Goal: Information Seeking & Learning: Learn about a topic

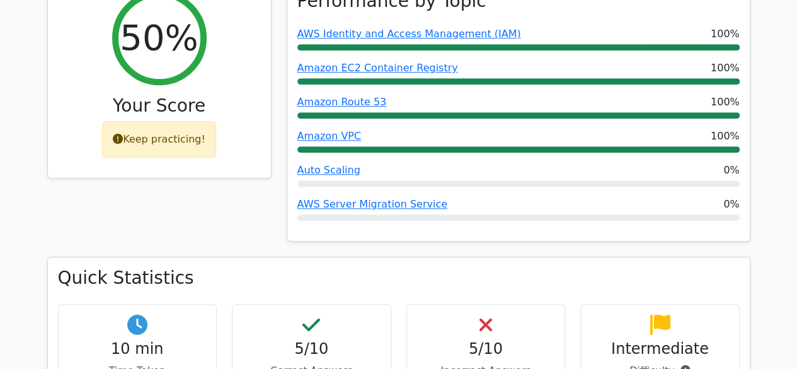
scroll to position [543, 0]
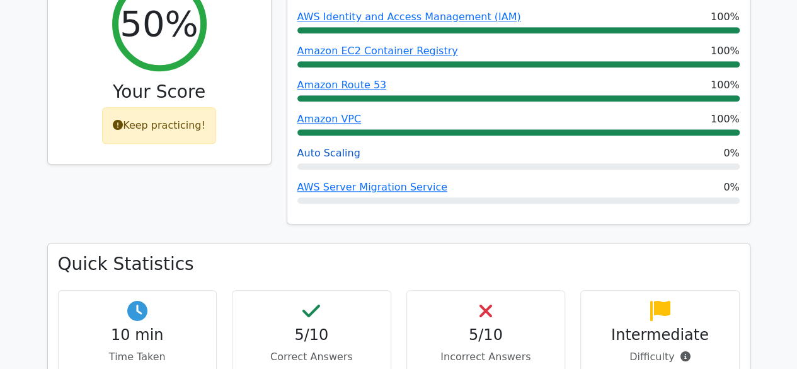
click at [321, 147] on link "Auto Scaling" at bounding box center [328, 153] width 63 height 12
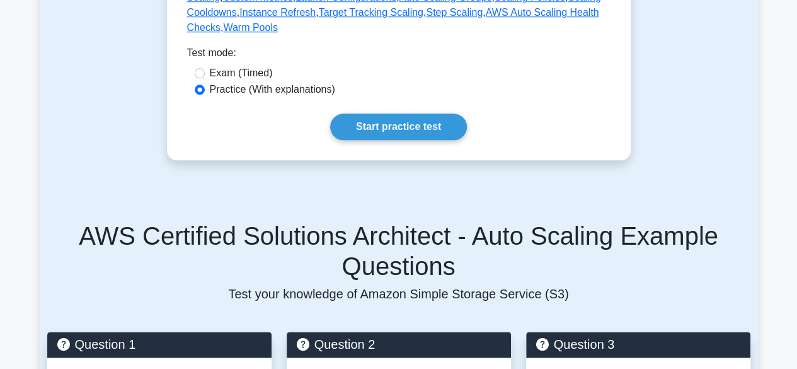
scroll to position [641, 0]
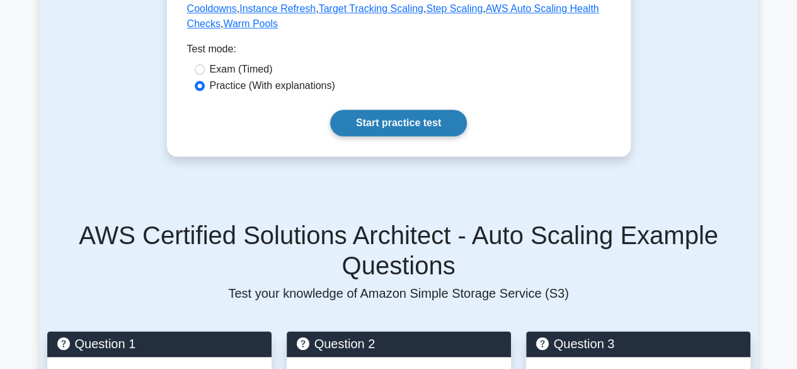
click at [398, 110] on link "Start practice test" at bounding box center [398, 123] width 137 height 26
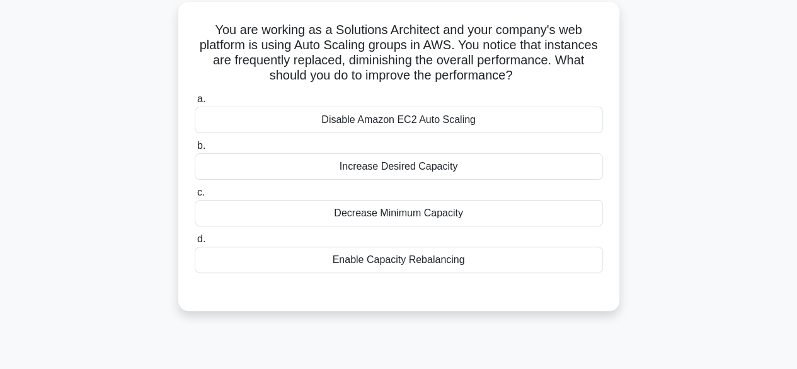
scroll to position [84, 0]
click at [431, 166] on div "Increase Desired Capacity" at bounding box center [399, 165] width 408 height 26
click at [195, 149] on input "b. Increase Desired Capacity" at bounding box center [195, 145] width 0 height 8
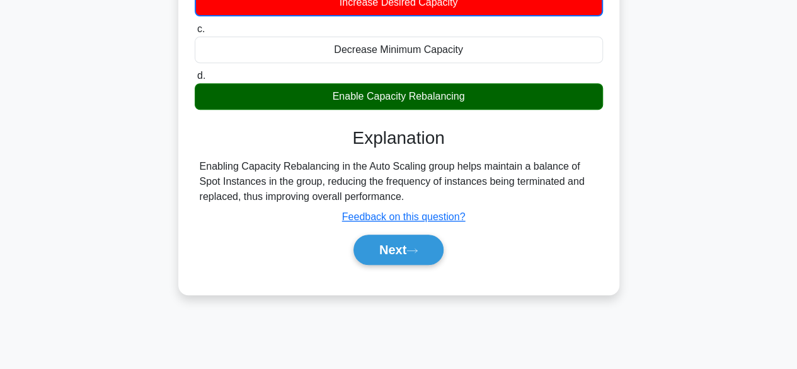
scroll to position [249, 0]
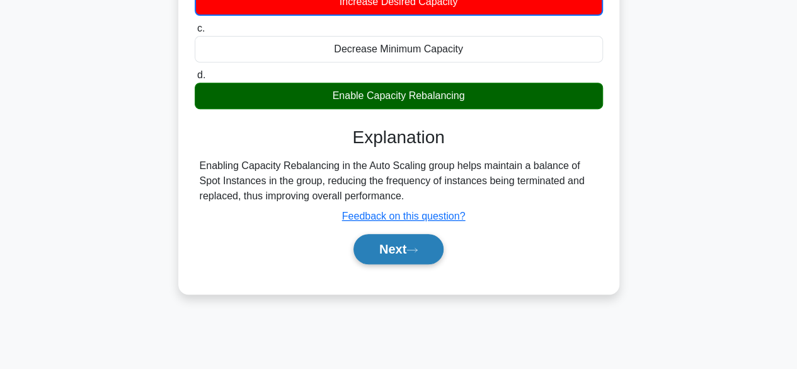
click at [409, 255] on button "Next" at bounding box center [398, 249] width 90 height 30
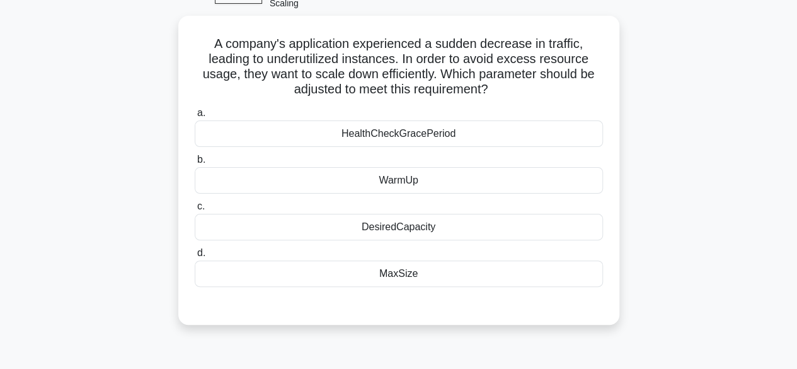
scroll to position [81, 0]
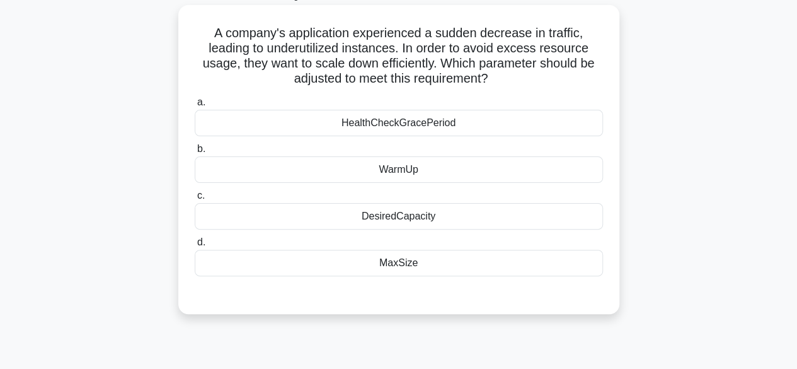
click at [426, 222] on div "DesiredCapacity" at bounding box center [399, 216] width 408 height 26
click at [195, 200] on input "c. DesiredCapacity" at bounding box center [195, 196] width 0 height 8
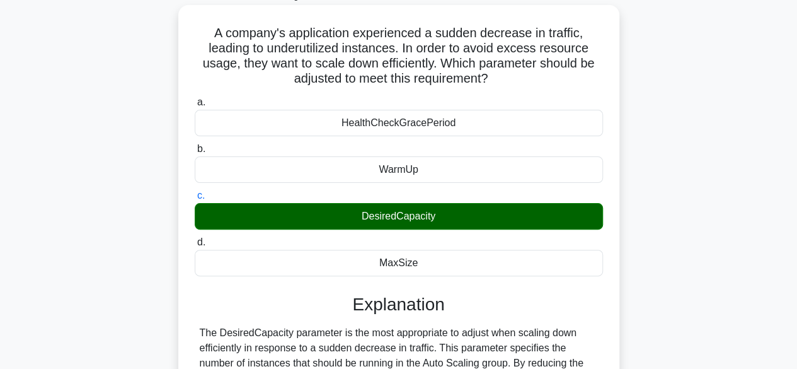
click at [426, 222] on div "DesiredCapacity" at bounding box center [399, 216] width 408 height 26
click at [195, 200] on input "c. DesiredCapacity" at bounding box center [195, 196] width 0 height 8
click at [426, 222] on div "DesiredCapacity" at bounding box center [399, 216] width 408 height 26
click at [195, 200] on input "c. DesiredCapacity" at bounding box center [195, 196] width 0 height 8
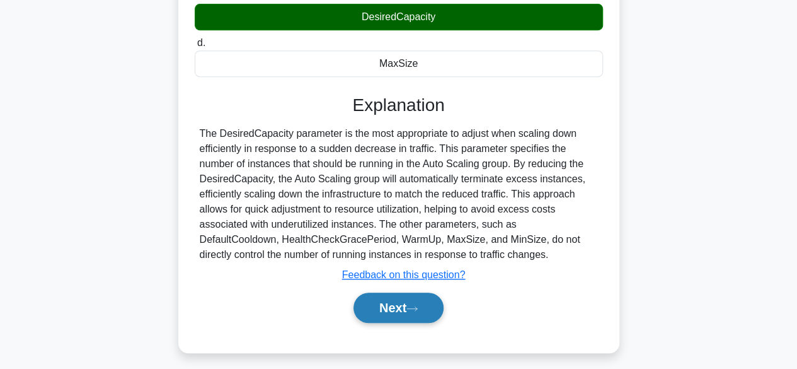
click at [397, 309] on button "Next" at bounding box center [398, 307] width 90 height 30
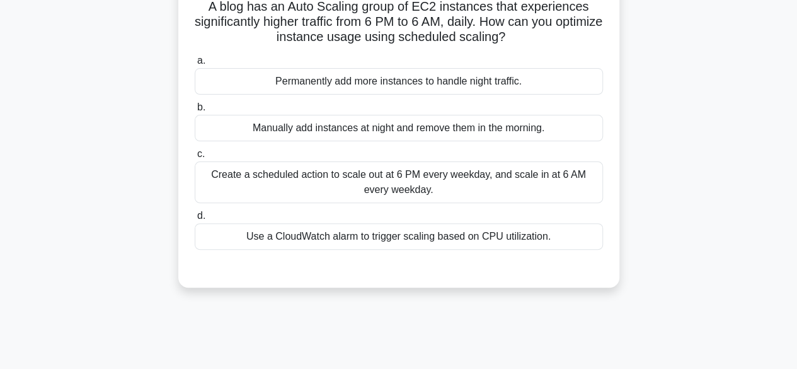
scroll to position [108, 0]
click at [454, 183] on div "Create a scheduled action to scale out at 6 PM every weekday, and scale in at 6…" at bounding box center [399, 182] width 408 height 42
click at [195, 157] on input "c. Create a scheduled action to scale out at 6 PM every weekday, and scale in a…" at bounding box center [195, 153] width 0 height 8
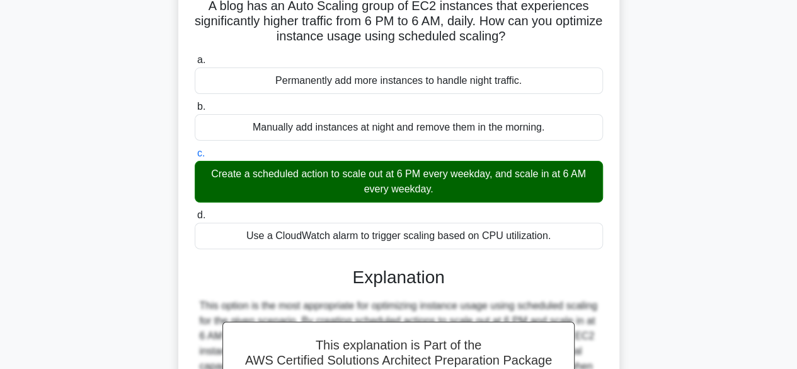
scroll to position [331, 0]
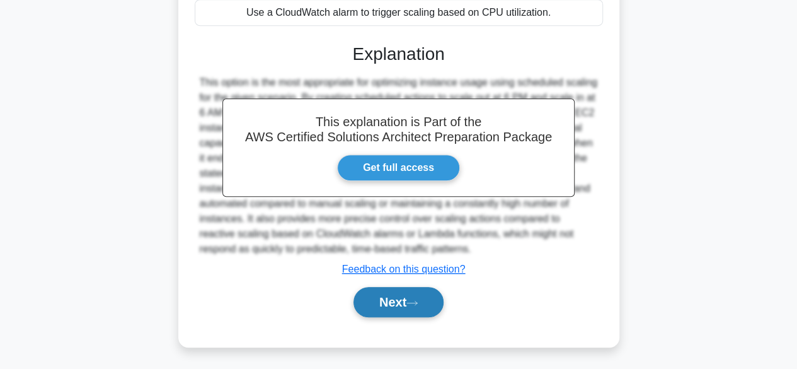
click at [418, 304] on icon at bounding box center [411, 302] width 11 height 7
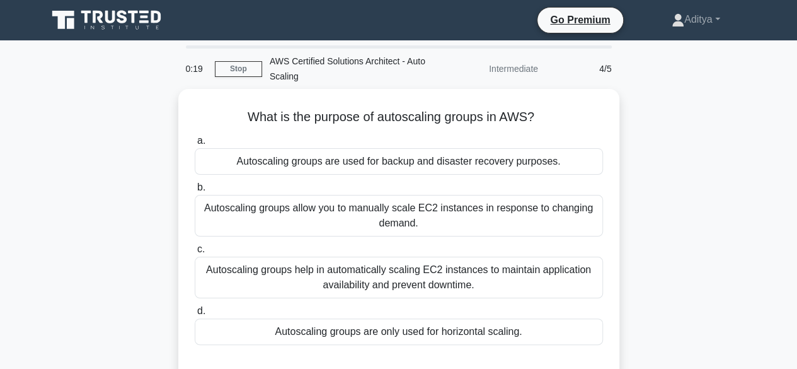
scroll to position [65, 0]
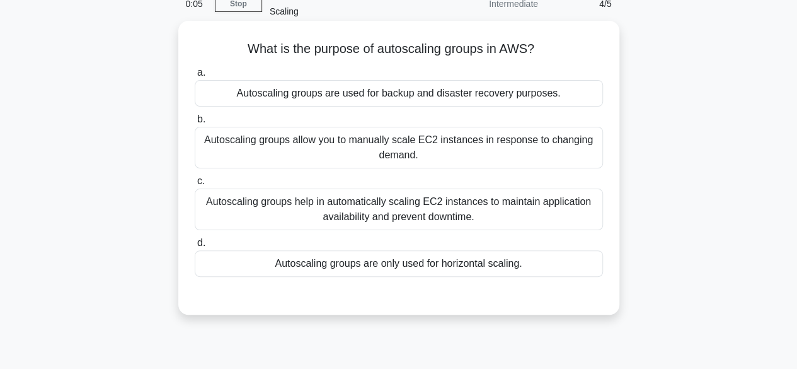
click at [459, 204] on div "Autoscaling groups help in automatically scaling EC2 instances to maintain appl…" at bounding box center [399, 209] width 408 height 42
click at [195, 185] on input "c. Autoscaling groups help in automatically scaling EC2 instances to maintain a…" at bounding box center [195, 181] width 0 height 8
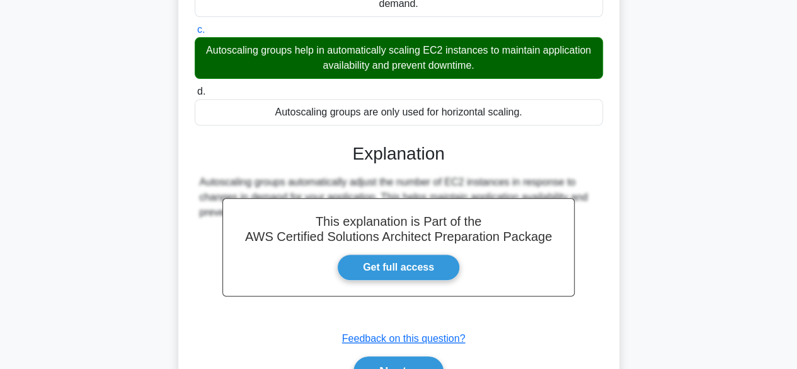
scroll to position [219, 0]
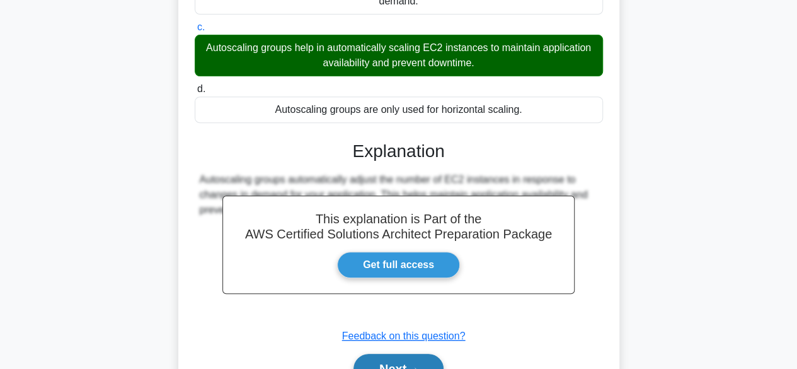
click at [378, 363] on button "Next" at bounding box center [398, 368] width 90 height 30
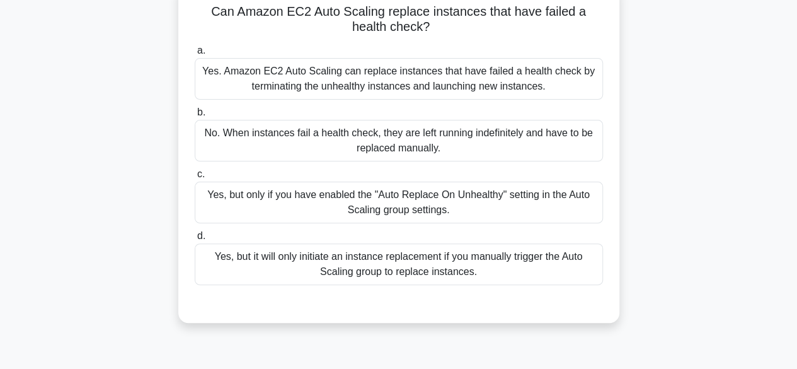
scroll to position [101, 0]
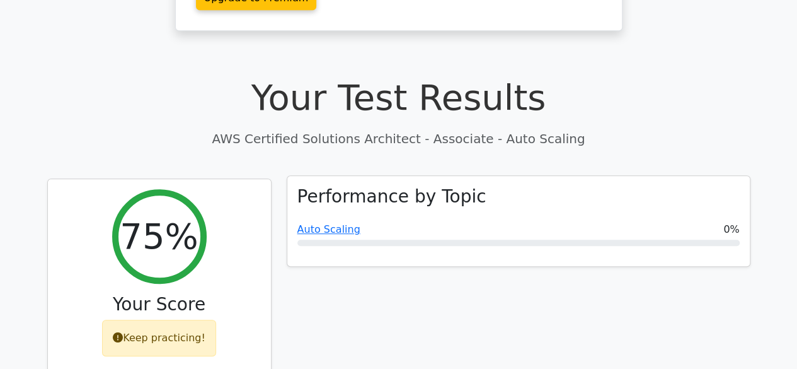
scroll to position [298, 0]
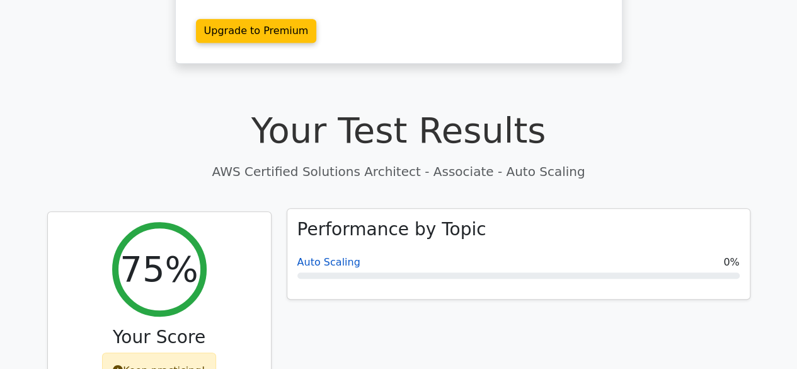
click at [309, 256] on link "Auto Scaling" at bounding box center [328, 262] width 63 height 12
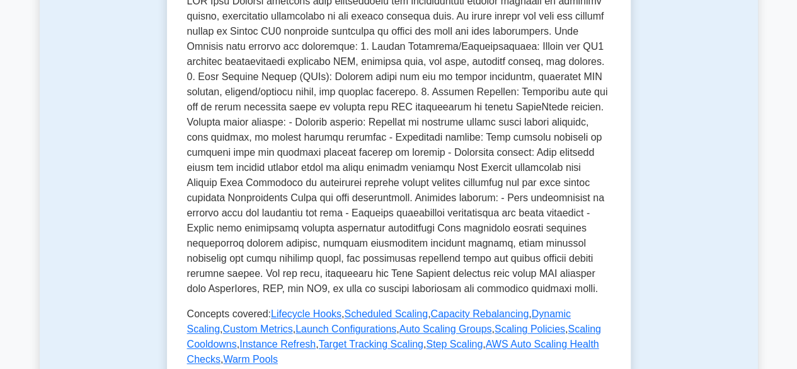
scroll to position [655, 0]
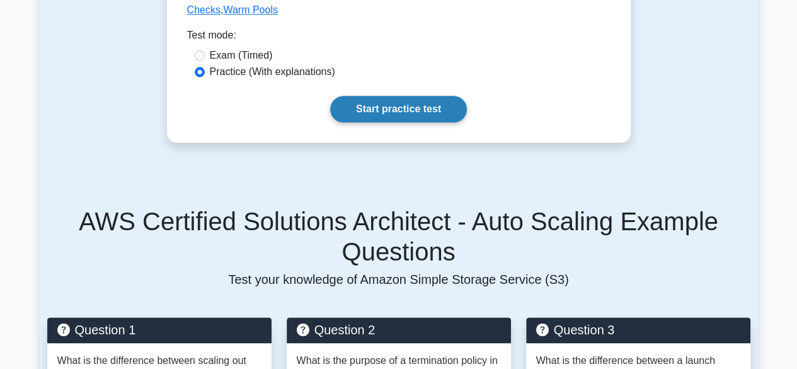
click at [387, 96] on link "Start practice test" at bounding box center [398, 109] width 137 height 26
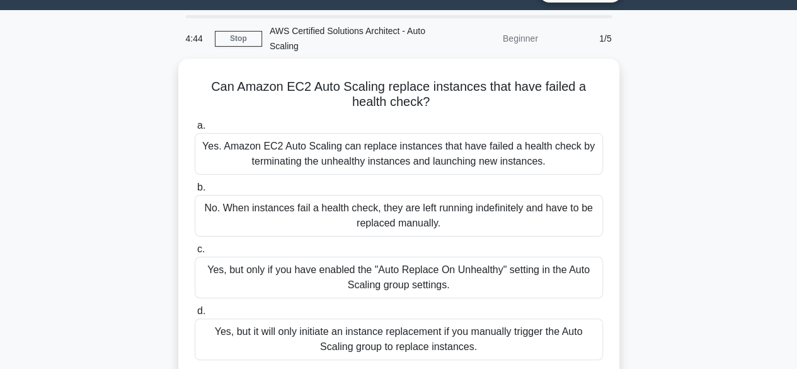
scroll to position [32, 0]
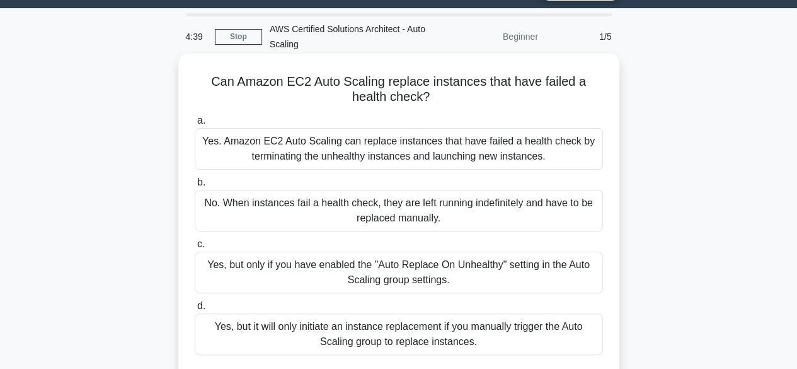
click at [445, 149] on div "Yes. Amazon EC2 Auto Scaling can replace instances that have failed a health ch…" at bounding box center [399, 149] width 408 height 42
click at [195, 125] on input "a. Yes. Amazon EC2 Auto Scaling can replace instances that have failed a health…" at bounding box center [195, 121] width 0 height 8
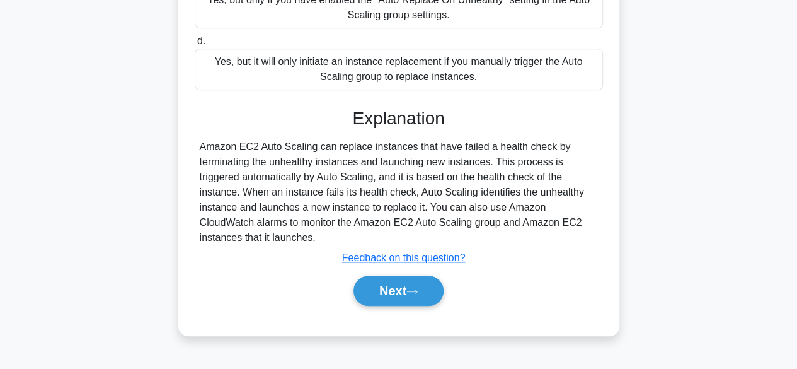
scroll to position [312, 0]
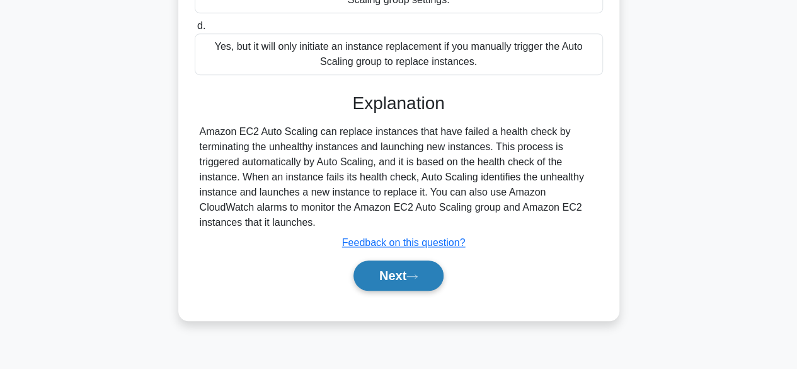
click at [380, 267] on button "Next" at bounding box center [398, 275] width 90 height 30
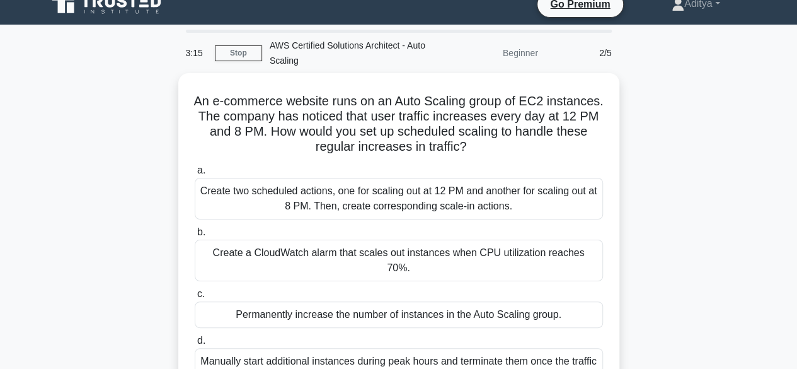
scroll to position [0, 0]
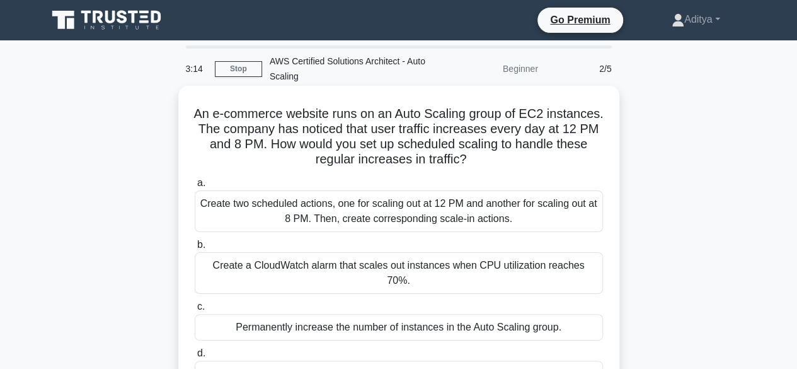
click at [412, 210] on div "Create two scheduled actions, one for scaling out at 12 PM and another for scal…" at bounding box center [399, 211] width 408 height 42
click at [195, 187] on input "a. Create two scheduled actions, one for scaling out at 12 PM and another for s…" at bounding box center [195, 183] width 0 height 8
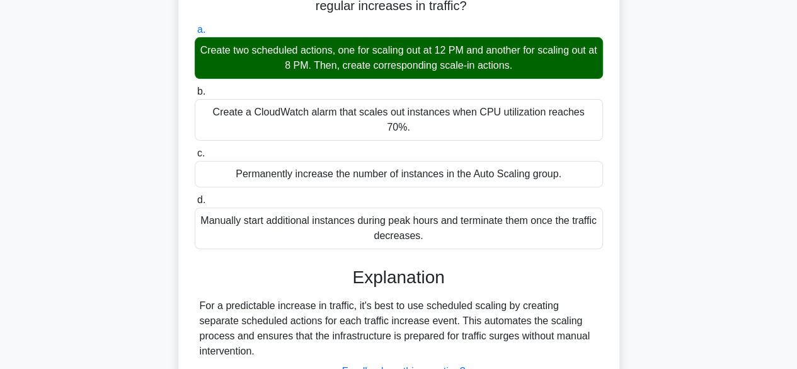
scroll to position [155, 0]
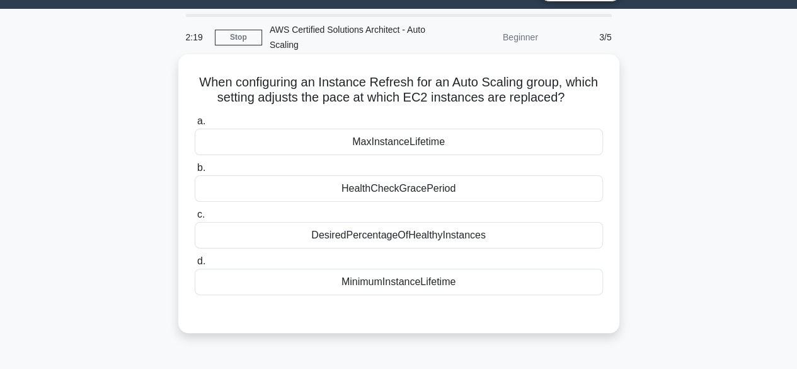
scroll to position [42, 0]
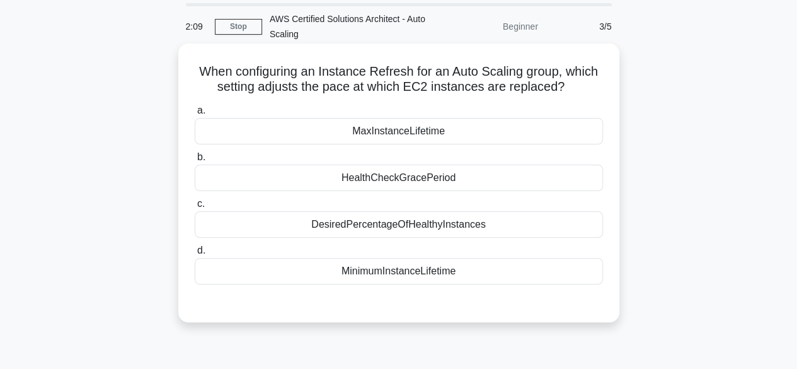
click at [359, 235] on div "DesiredPercentageOfHealthyInstances" at bounding box center [399, 224] width 408 height 26
click at [195, 208] on input "c. DesiredPercentageOfHealthyInstances" at bounding box center [195, 204] width 0 height 8
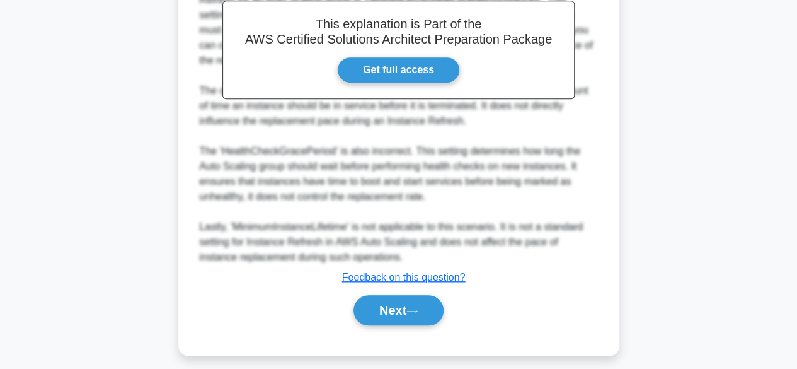
scroll to position [399, 0]
click at [413, 320] on button "Next" at bounding box center [398, 309] width 90 height 30
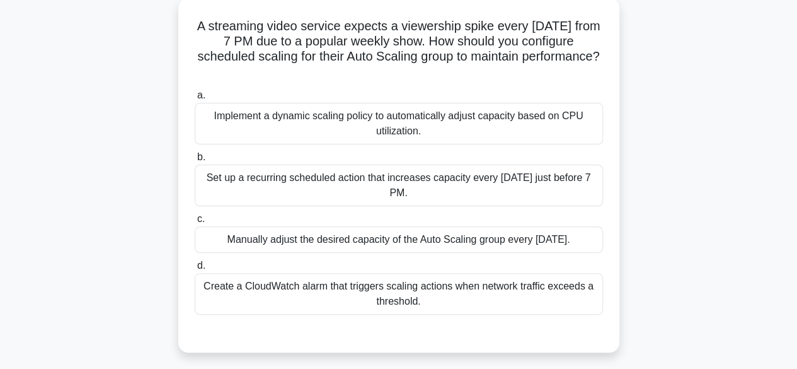
scroll to position [88, 0]
click at [396, 176] on div "Set up a recurring scheduled action that increases capacity every Sunday just b…" at bounding box center [399, 185] width 408 height 42
click at [195, 161] on input "b. Set up a recurring scheduled action that increases capacity every Sunday jus…" at bounding box center [195, 156] width 0 height 8
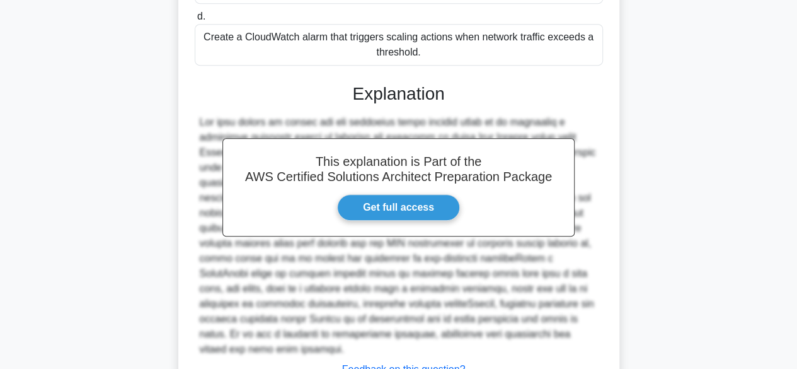
scroll to position [421, 0]
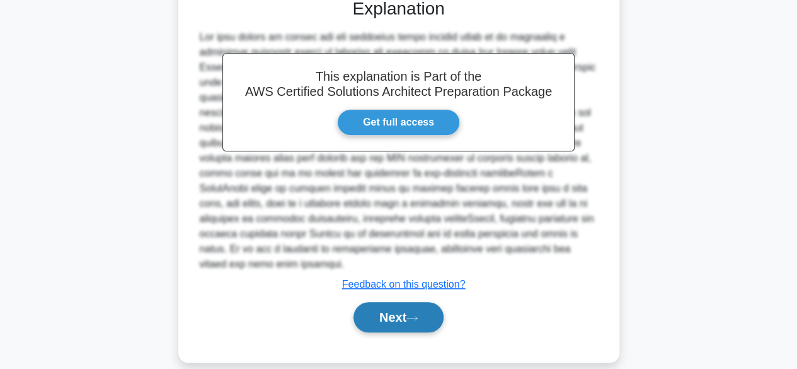
click at [387, 302] on button "Next" at bounding box center [398, 317] width 90 height 30
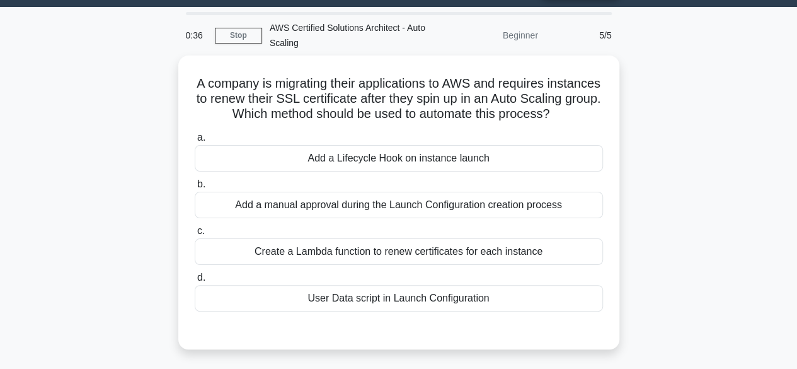
scroll to position [51, 0]
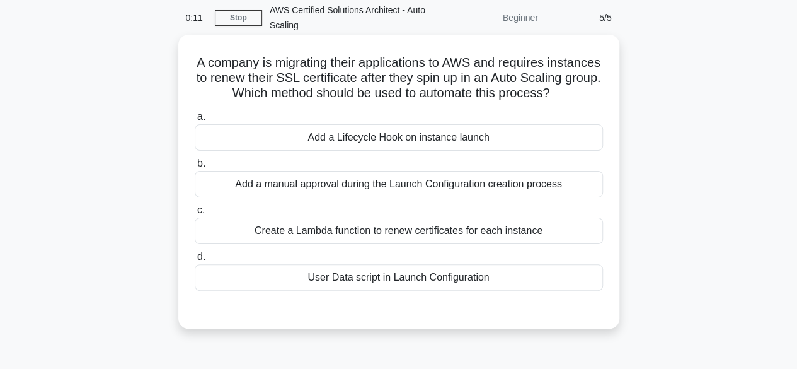
click at [511, 151] on div "Add a Lifecycle Hook on instance launch" at bounding box center [399, 137] width 408 height 26
click at [195, 121] on input "a. Add a Lifecycle Hook on instance launch" at bounding box center [195, 117] width 0 height 8
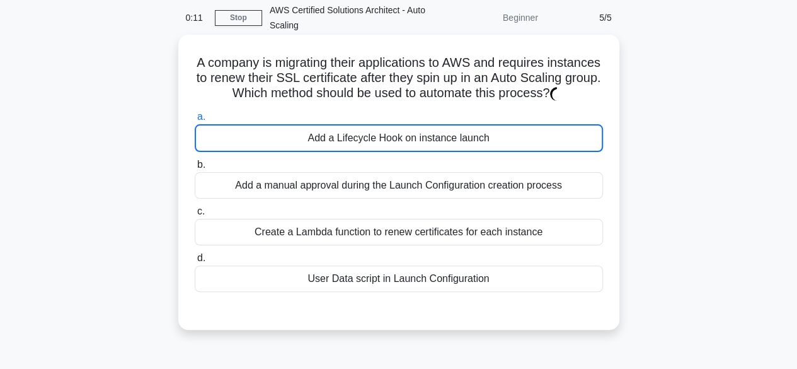
click at [511, 152] on div "Add a Lifecycle Hook on instance launch" at bounding box center [399, 138] width 408 height 28
click at [195, 121] on input "a. Add a Lifecycle Hook on instance launch" at bounding box center [195, 117] width 0 height 8
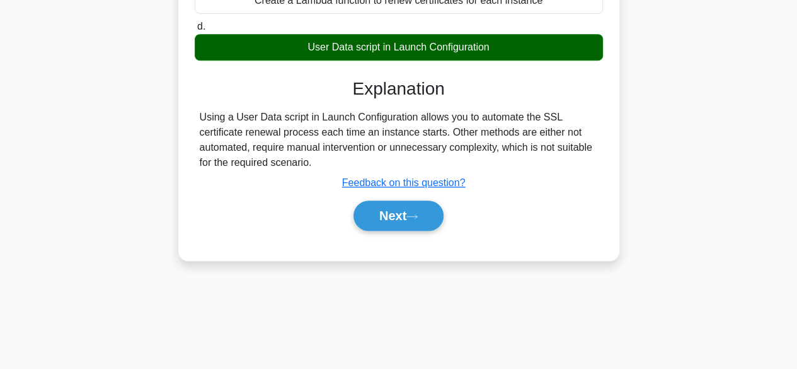
scroll to position [283, 0]
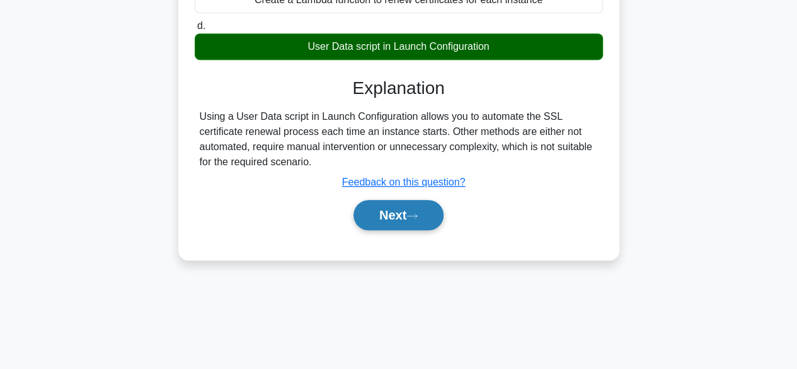
click at [413, 219] on icon at bounding box center [411, 215] width 11 height 7
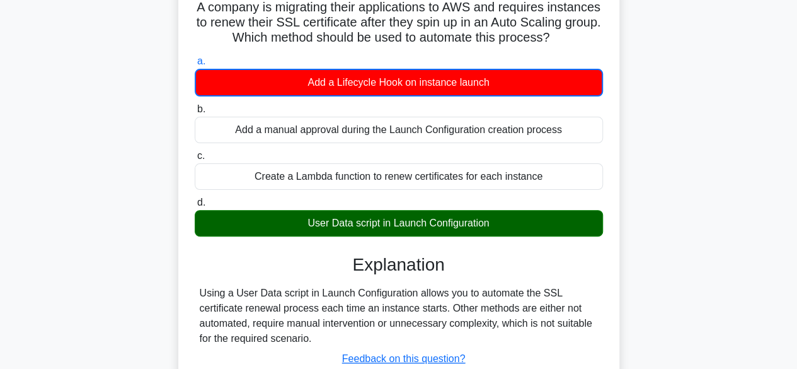
scroll to position [97, 0]
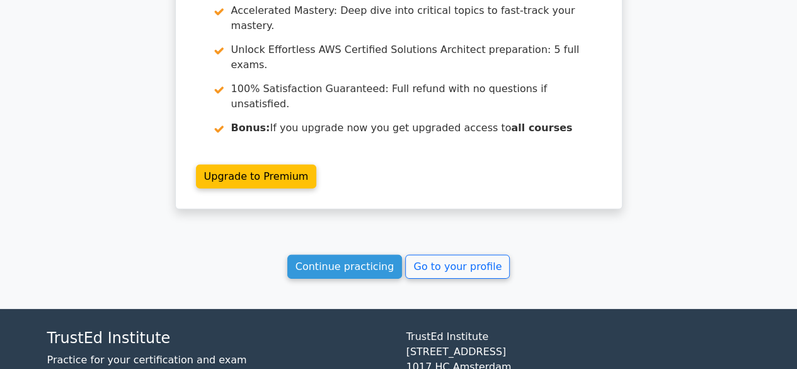
scroll to position [1821, 0]
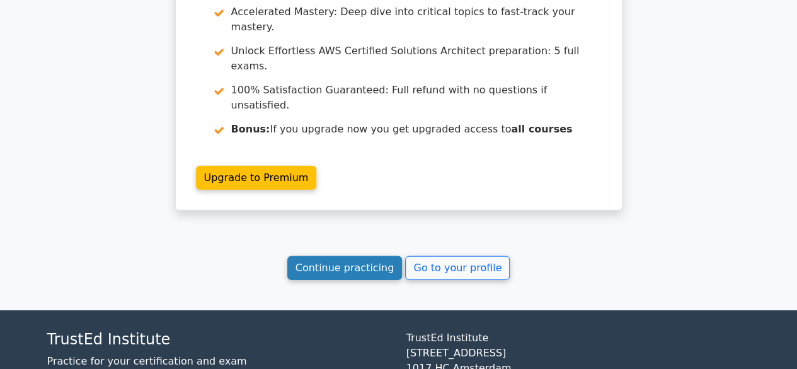
click at [357, 256] on link "Continue practicing" at bounding box center [344, 268] width 115 height 24
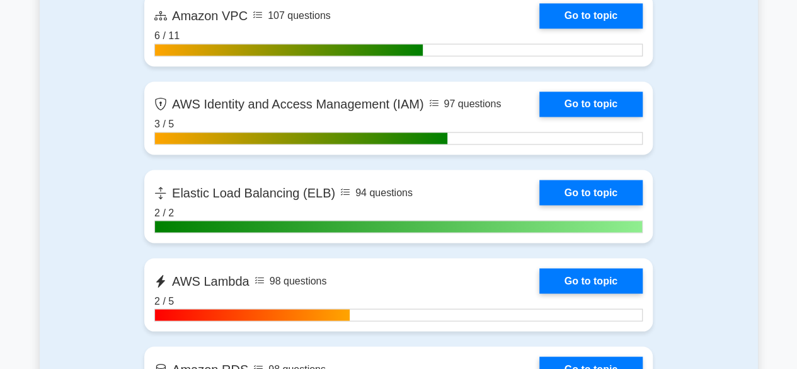
scroll to position [1226, 0]
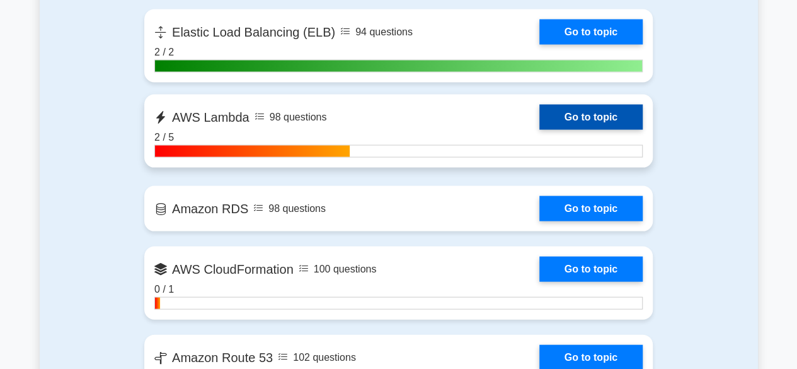
click at [563, 106] on link "Go to topic" at bounding box center [590, 117] width 103 height 25
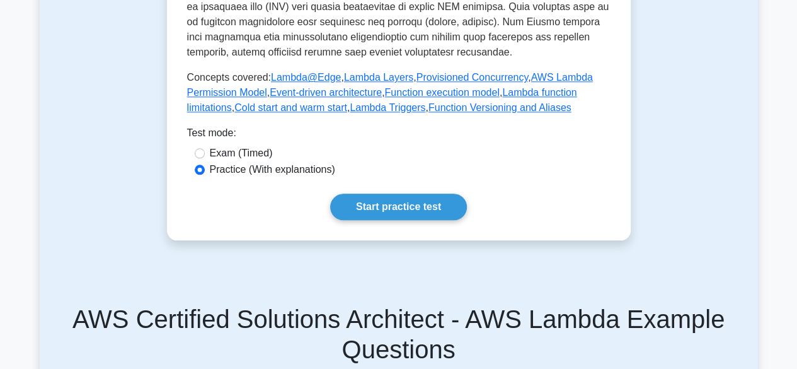
scroll to position [539, 0]
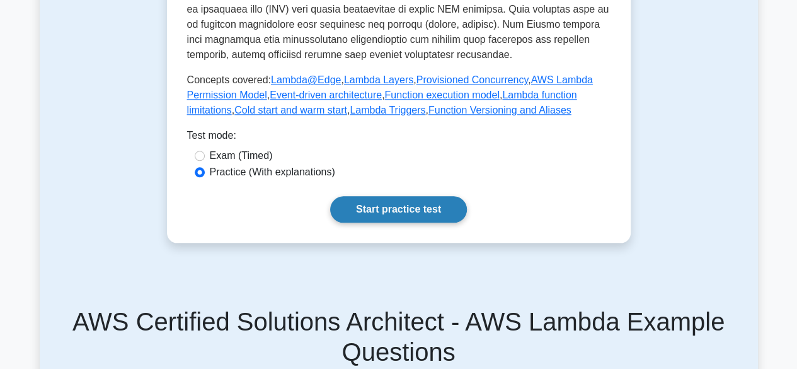
click at [432, 202] on link "Start practice test" at bounding box center [398, 209] width 137 height 26
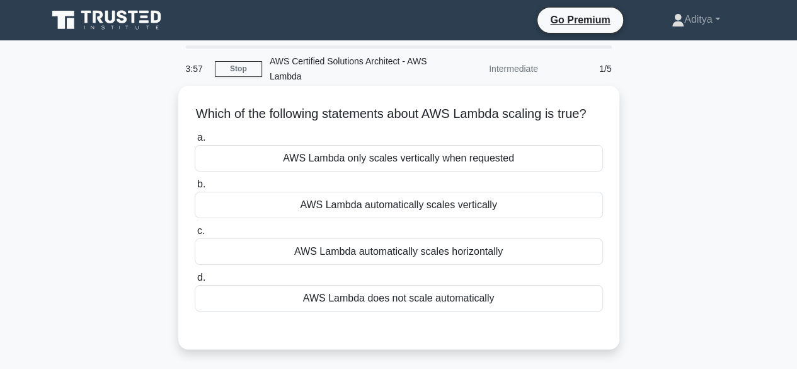
click at [360, 161] on label "a. AWS Lambda only scales vertically when requested" at bounding box center [399, 151] width 408 height 42
click at [195, 142] on input "a. AWS Lambda only scales vertically when requested" at bounding box center [195, 138] width 0 height 8
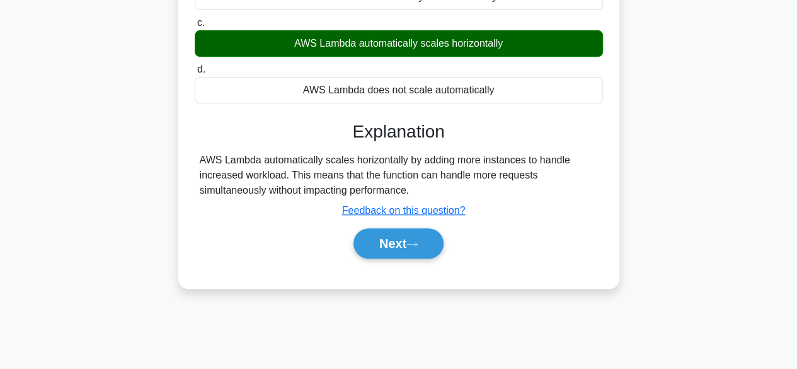
scroll to position [210, 0]
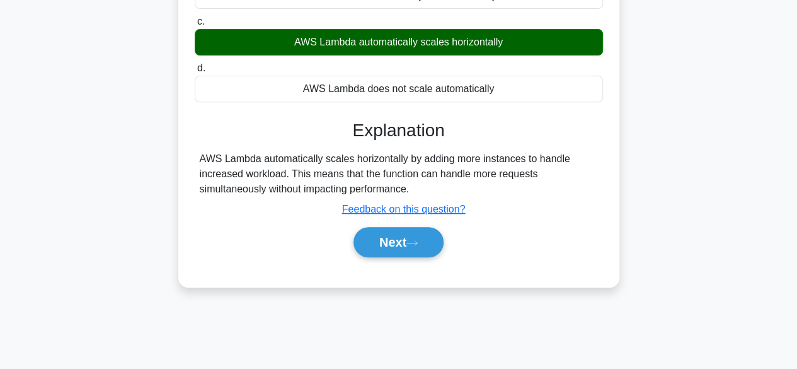
click at [384, 262] on div "Next" at bounding box center [399, 242] width 408 height 40
click at [391, 257] on button "Next" at bounding box center [398, 242] width 90 height 30
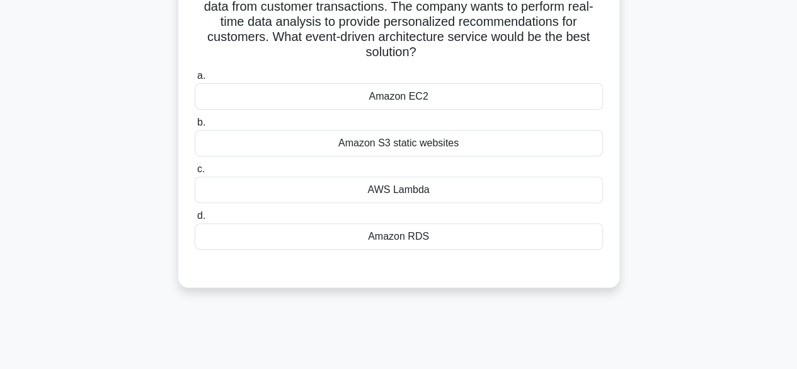
scroll to position [46, 0]
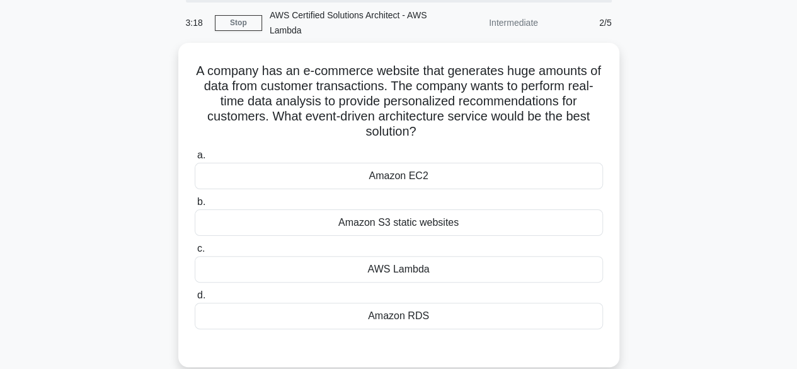
click at [391, 268] on div "AWS Lambda" at bounding box center [399, 269] width 408 height 26
click at [195, 253] on input "c. AWS Lambda" at bounding box center [195, 248] width 0 height 8
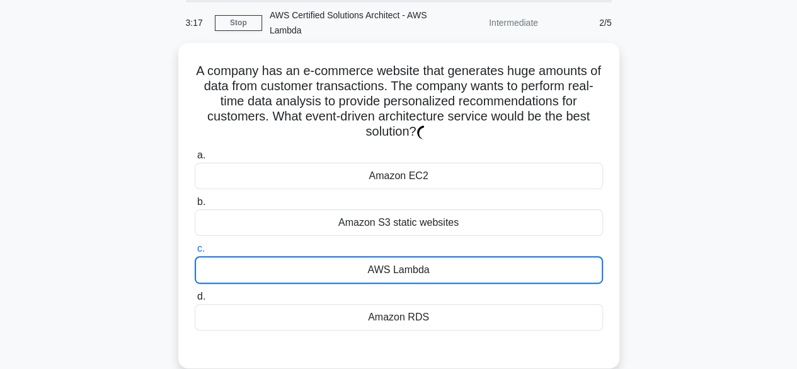
click at [391, 268] on div "AWS Lambda" at bounding box center [399, 270] width 408 height 28
click at [195, 253] on input "c. AWS Lambda" at bounding box center [195, 248] width 0 height 8
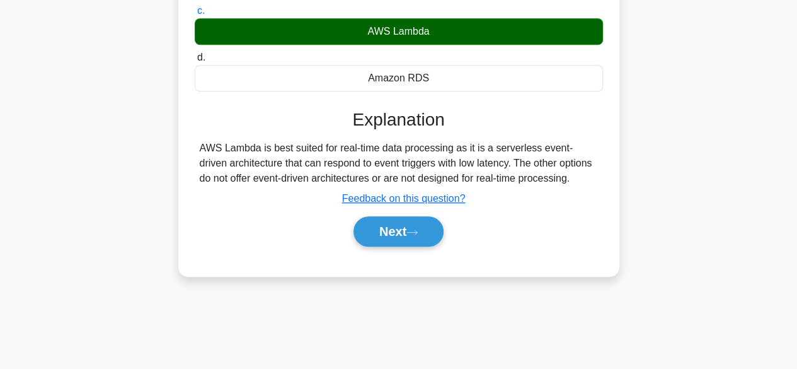
scroll to position [284, 0]
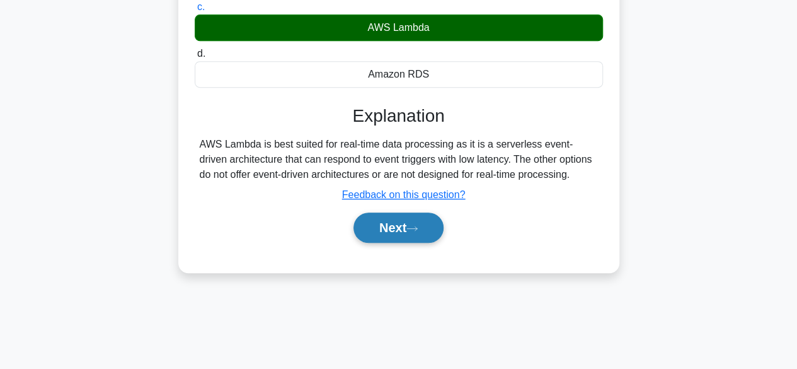
click at [416, 226] on icon at bounding box center [411, 228] width 11 height 7
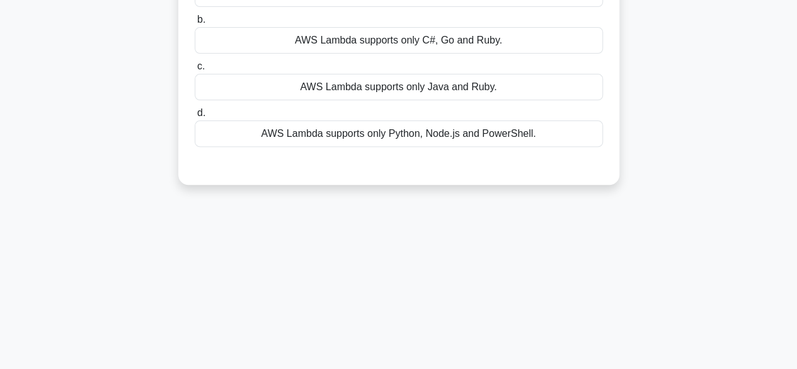
scroll to position [64, 0]
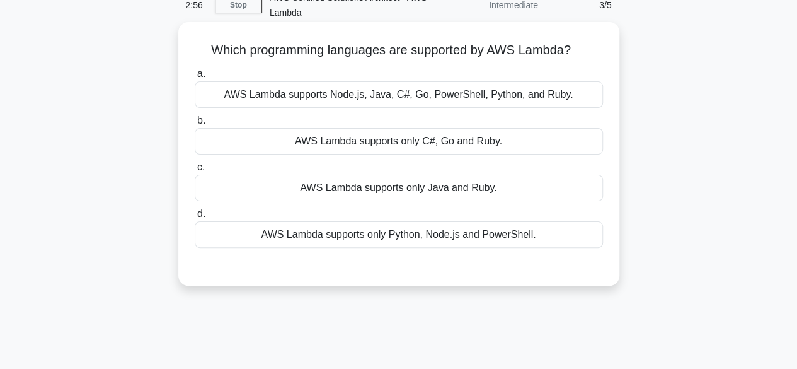
click at [449, 89] on div "AWS Lambda supports Node.js, Java, C#, Go, PowerShell, Python, and Ruby." at bounding box center [399, 94] width 408 height 26
click at [195, 78] on input "a. AWS Lambda supports Node.js, Java, C#, Go, PowerShell, Python, and Ruby." at bounding box center [195, 74] width 0 height 8
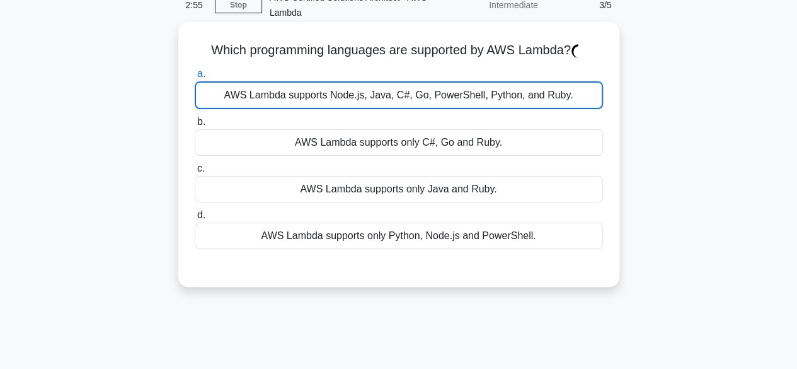
click at [449, 89] on div "AWS Lambda supports Node.js, Java, C#, Go, PowerShell, Python, and Ruby." at bounding box center [399, 95] width 408 height 28
click at [195, 78] on input "a. AWS Lambda supports Node.js, Java, C#, Go, PowerShell, Python, and Ruby." at bounding box center [195, 74] width 0 height 8
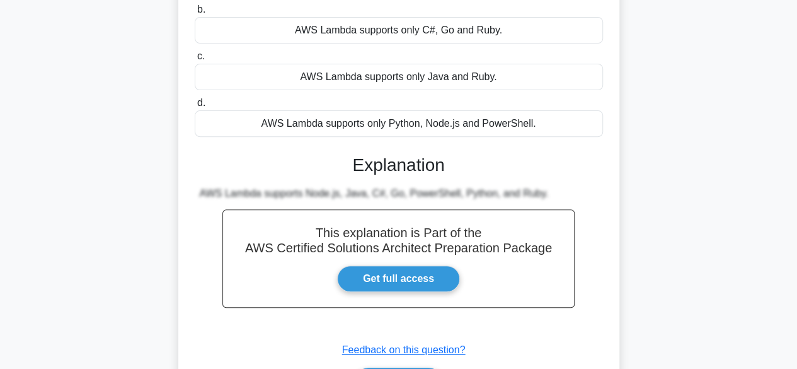
scroll to position [312, 0]
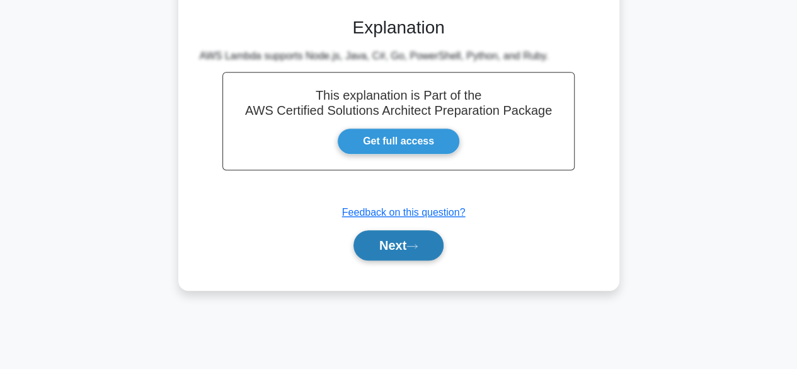
click at [399, 231] on button "Next" at bounding box center [398, 245] width 90 height 30
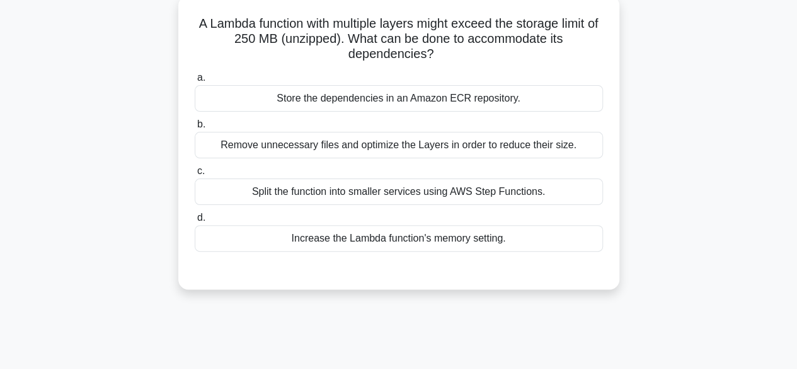
scroll to position [94, 0]
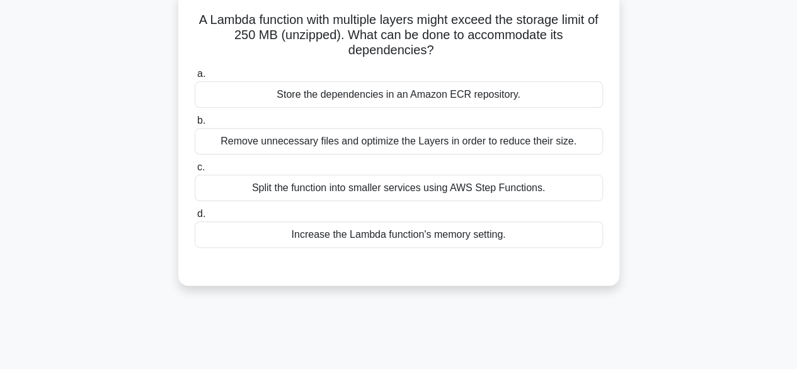
click at [353, 94] on div "Store the dependencies in an Amazon ECR repository." at bounding box center [399, 94] width 408 height 26
click at [195, 78] on input "a. Store the dependencies in an Amazon ECR repository." at bounding box center [195, 74] width 0 height 8
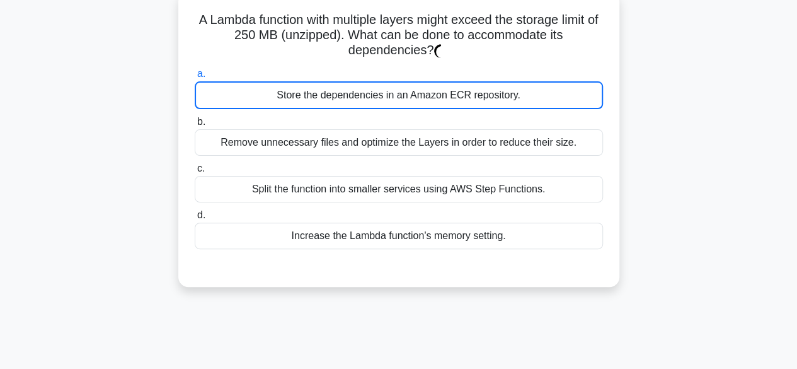
click at [353, 94] on div "Store the dependencies in an Amazon ECR repository." at bounding box center [399, 95] width 408 height 28
click at [195, 78] on input "a. Store the dependencies in an Amazon ECR repository." at bounding box center [195, 74] width 0 height 8
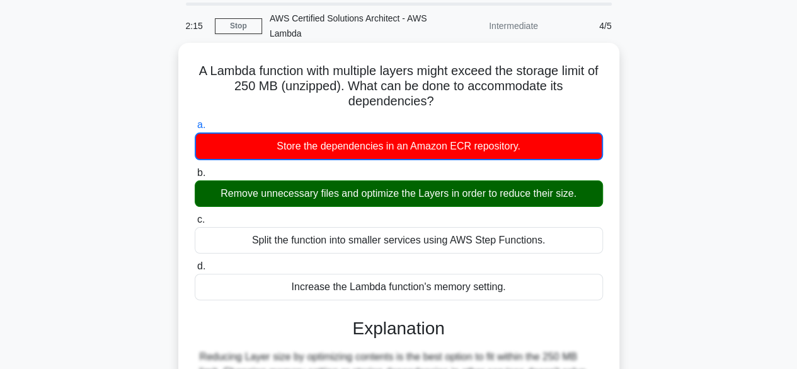
scroll to position [36, 0]
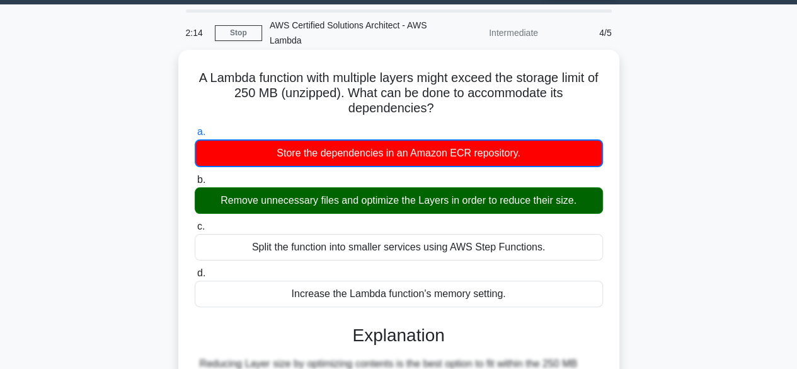
click at [450, 292] on div "Increase the Lambda function's memory setting." at bounding box center [399, 293] width 408 height 26
click at [195, 277] on input "d. Increase the Lambda function's memory setting." at bounding box center [195, 273] width 0 height 8
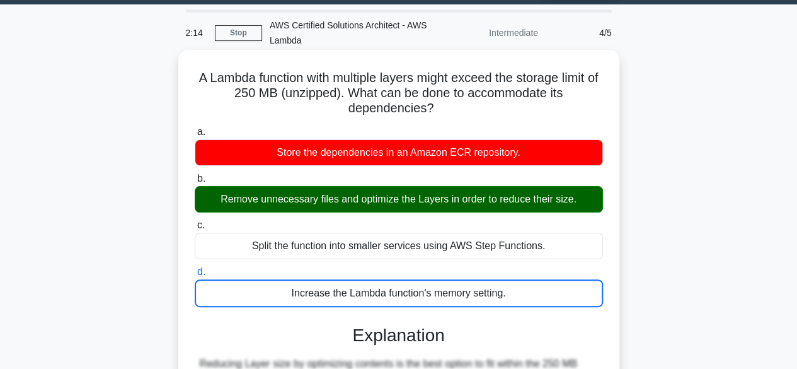
click at [450, 292] on div "Increase the Lambda function's memory setting." at bounding box center [399, 293] width 408 height 28
click at [195, 276] on input "d. Increase the Lambda function's memory setting." at bounding box center [195, 272] width 0 height 8
click at [551, 335] on h3 "Explanation" at bounding box center [398, 334] width 393 height 21
click at [462, 297] on div "Increase the Lambda function's memory setting." at bounding box center [399, 293] width 408 height 28
click at [195, 276] on input "d. Increase the Lambda function's memory setting." at bounding box center [195, 272] width 0 height 8
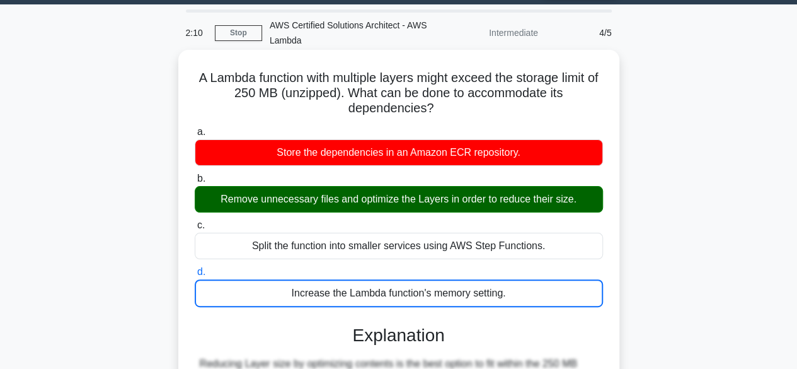
click at [462, 297] on div "Increase the Lambda function's memory setting." at bounding box center [399, 293] width 408 height 28
click at [195, 276] on input "d. Increase the Lambda function's memory setting." at bounding box center [195, 272] width 0 height 8
click at [462, 297] on div "Increase the Lambda function's memory setting." at bounding box center [399, 293] width 408 height 28
click at [195, 276] on input "d. Increase the Lambda function's memory setting." at bounding box center [195, 272] width 0 height 8
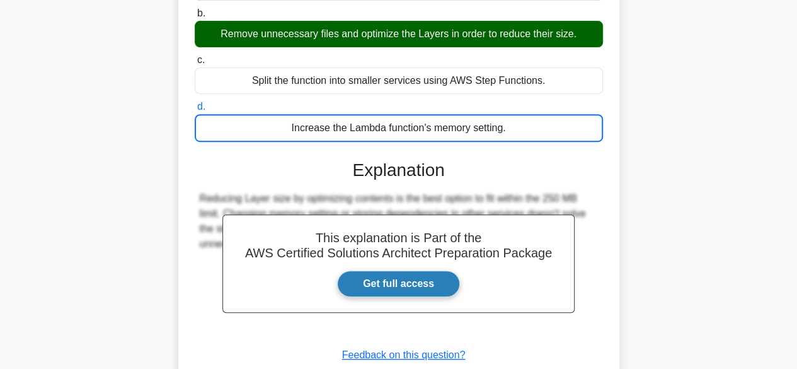
scroll to position [312, 0]
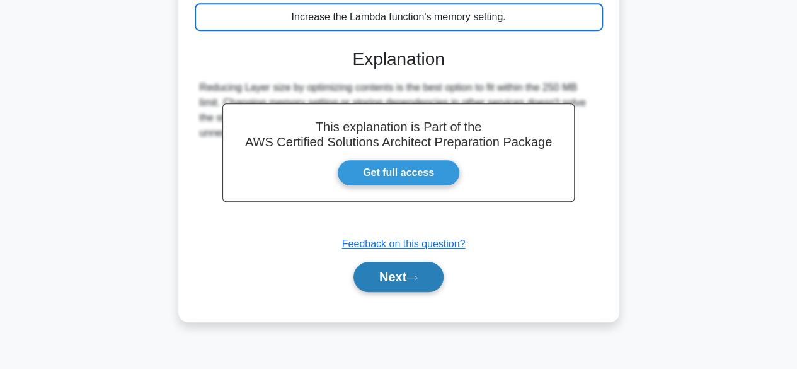
click at [417, 278] on icon at bounding box center [411, 277] width 11 height 7
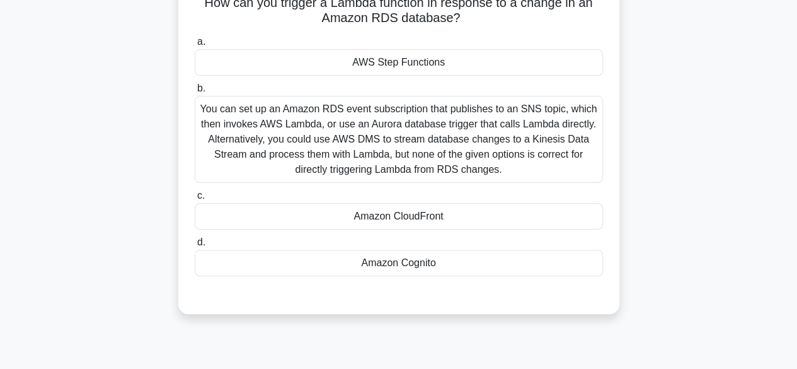
scroll to position [0, 0]
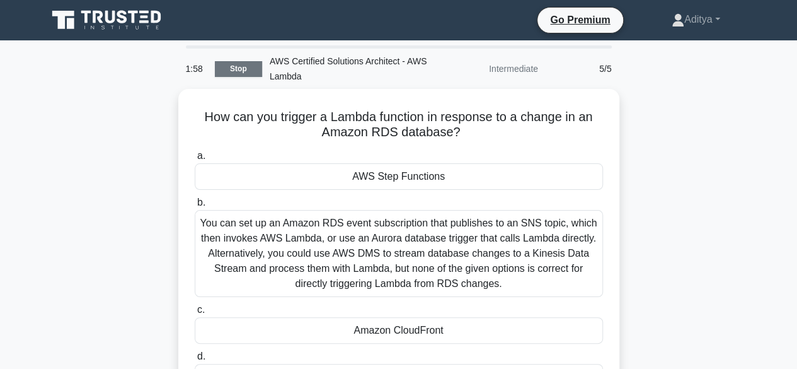
click at [247, 74] on link "Stop" at bounding box center [238, 69] width 47 height 16
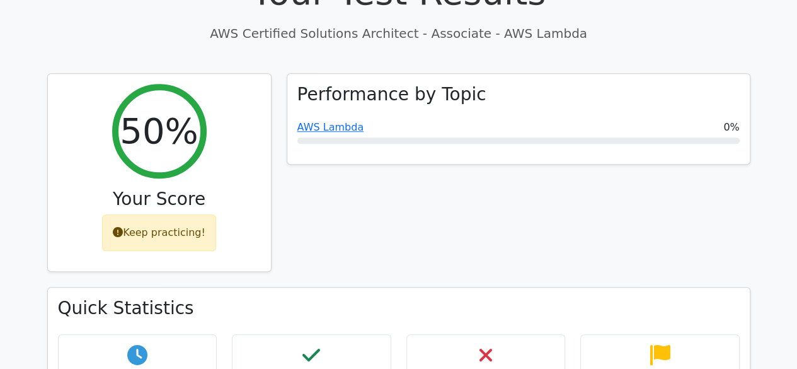
scroll to position [473, 0]
